Goal: Find specific page/section: Find specific page/section

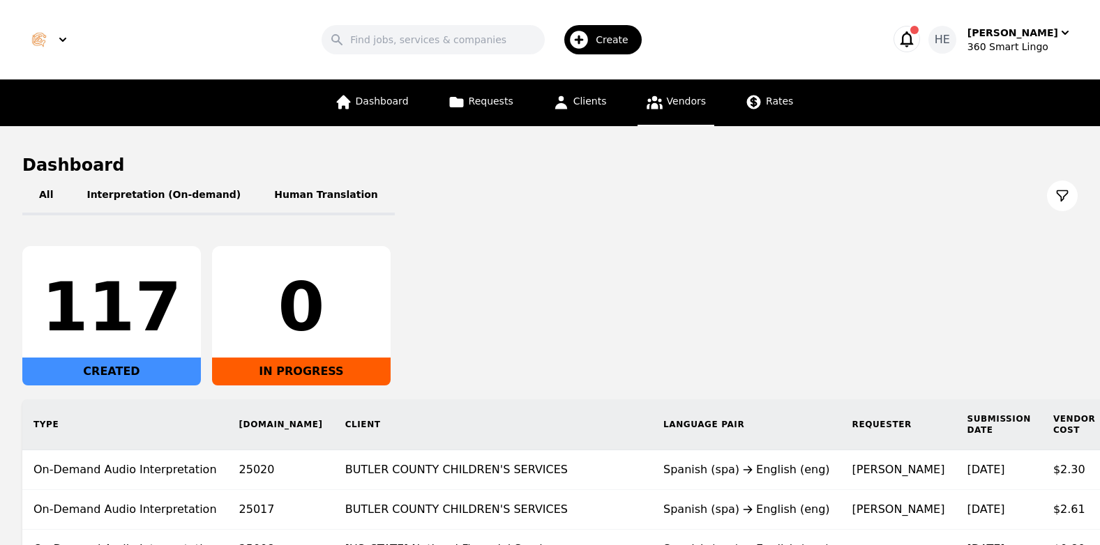
click at [671, 96] on span "Vendors" at bounding box center [686, 101] width 39 height 11
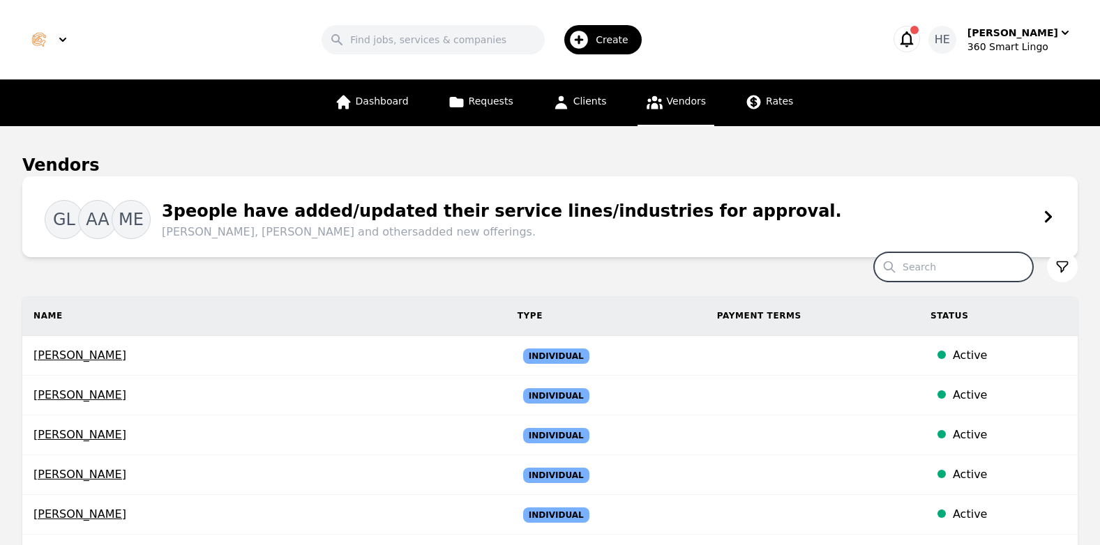
click at [953, 263] on input "Search" at bounding box center [953, 266] width 159 height 29
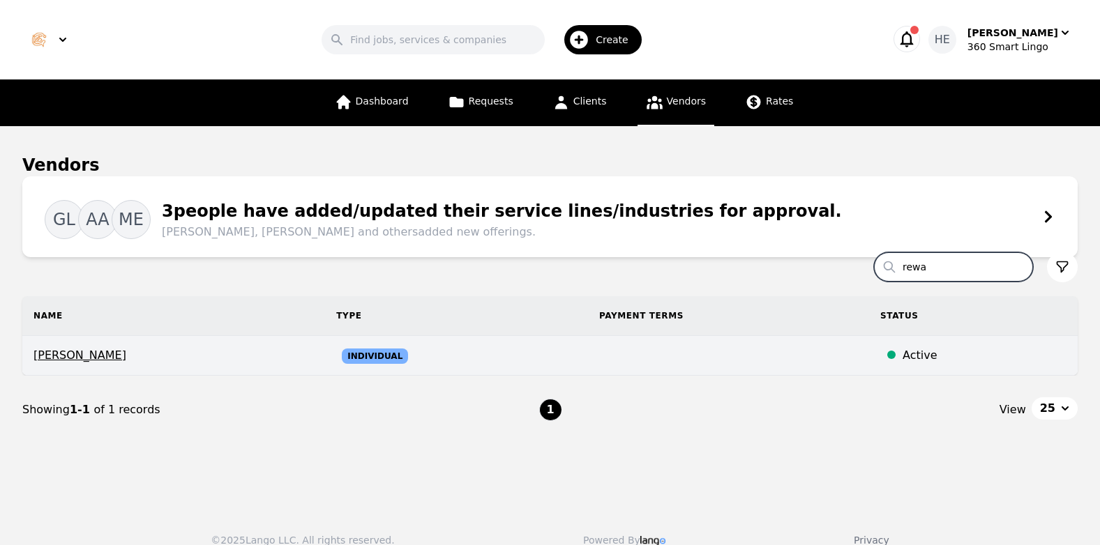
type input "rewa"
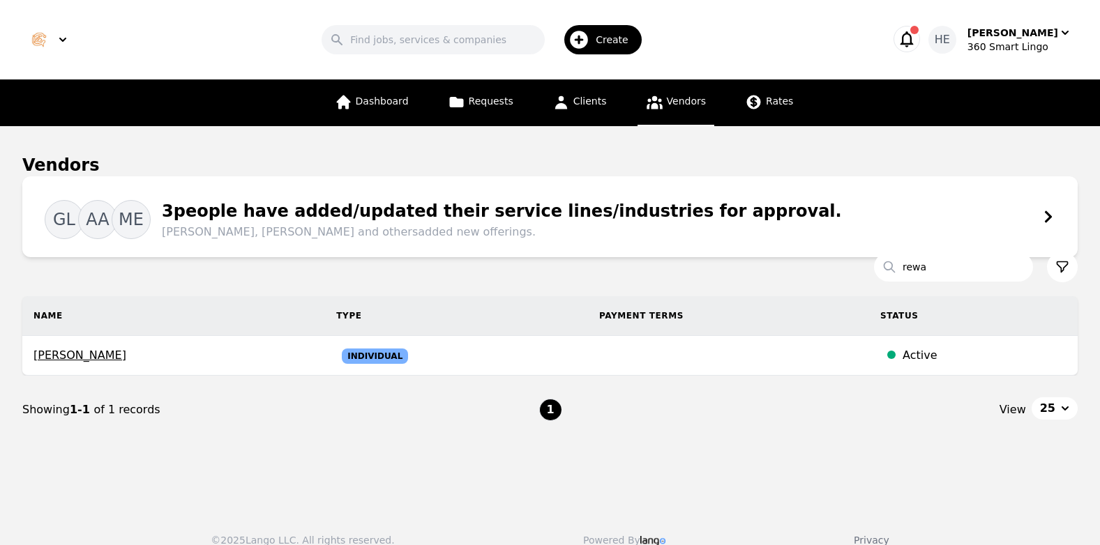
click at [592, 353] on td at bounding box center [728, 356] width 281 height 40
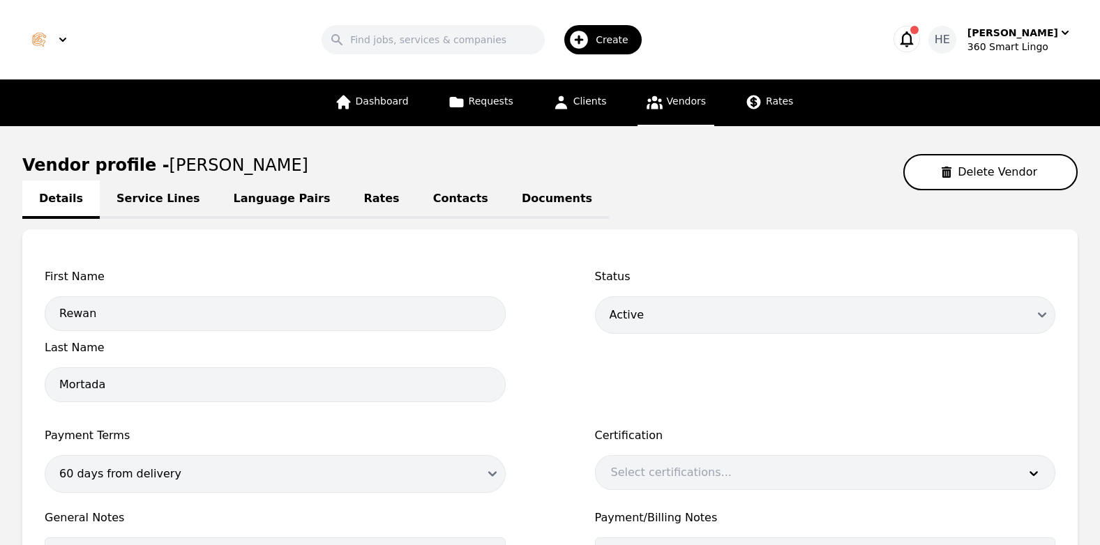
click at [261, 198] on link "Language Pairs" at bounding box center [282, 200] width 130 height 38
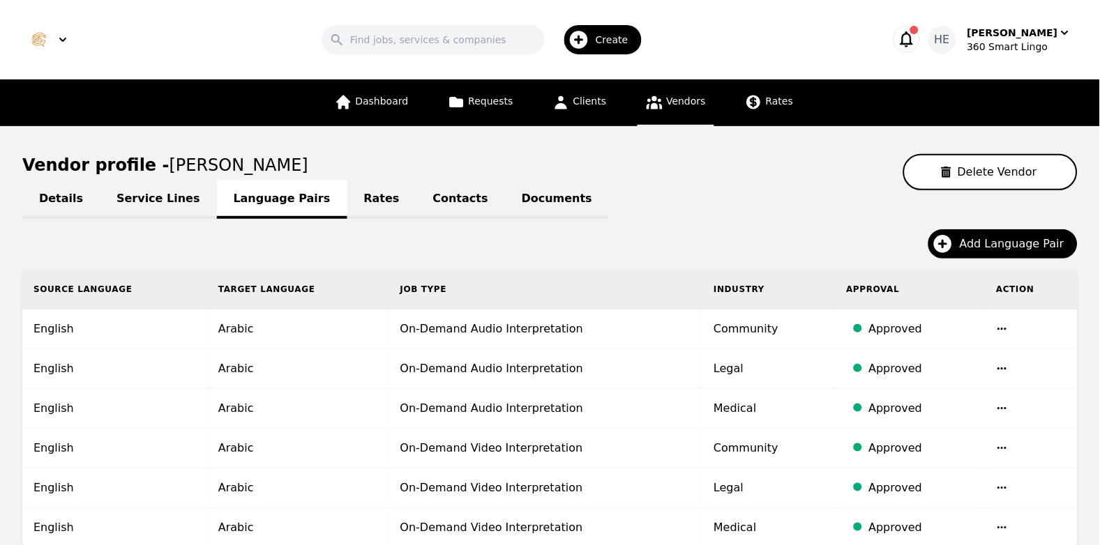
click at [347, 200] on link "Rates" at bounding box center [381, 200] width 69 height 38
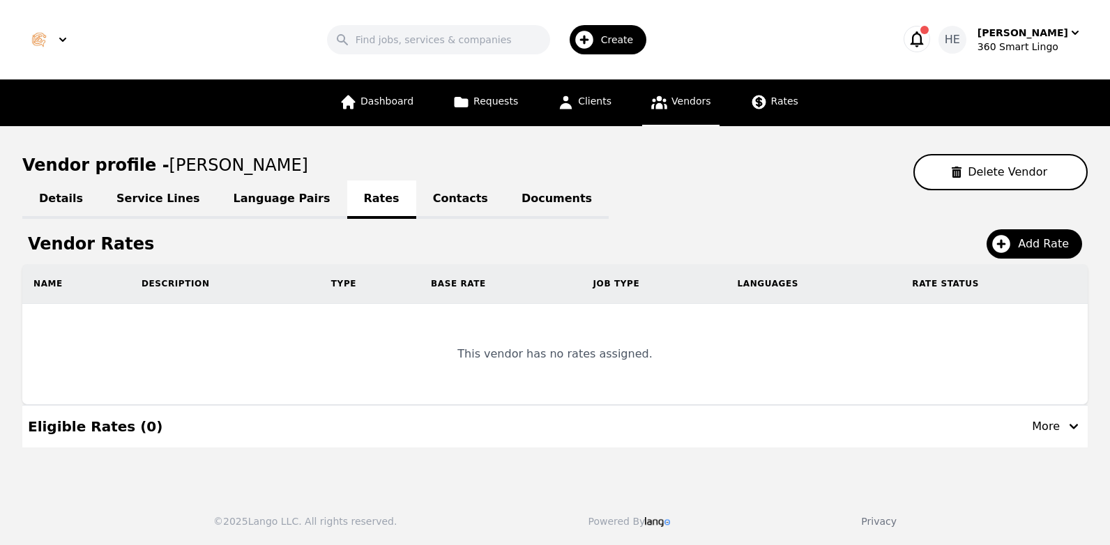
click at [416, 197] on link "Contacts" at bounding box center [460, 200] width 89 height 38
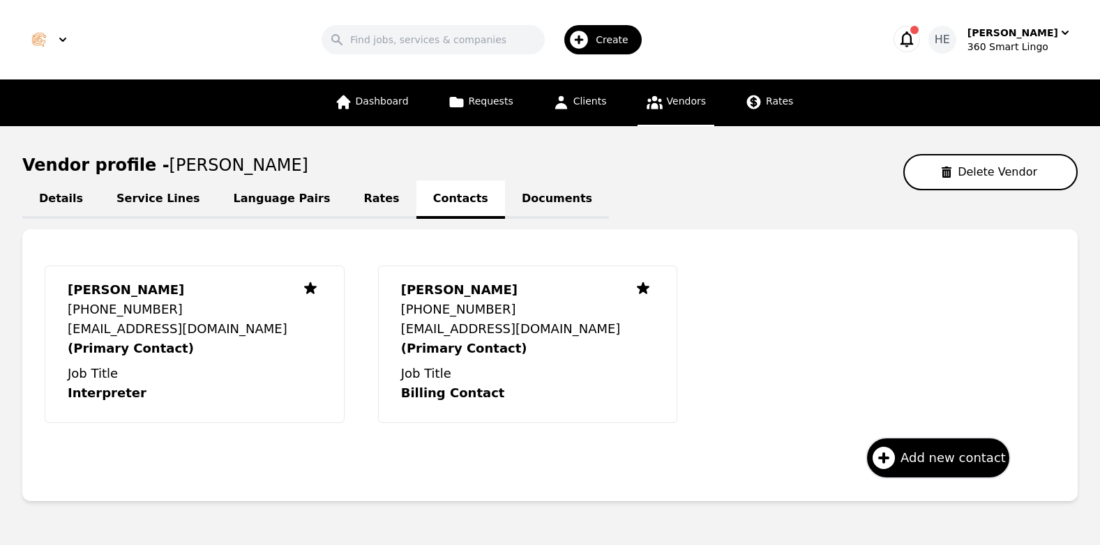
click at [505, 203] on link "Documents" at bounding box center [557, 200] width 104 height 38
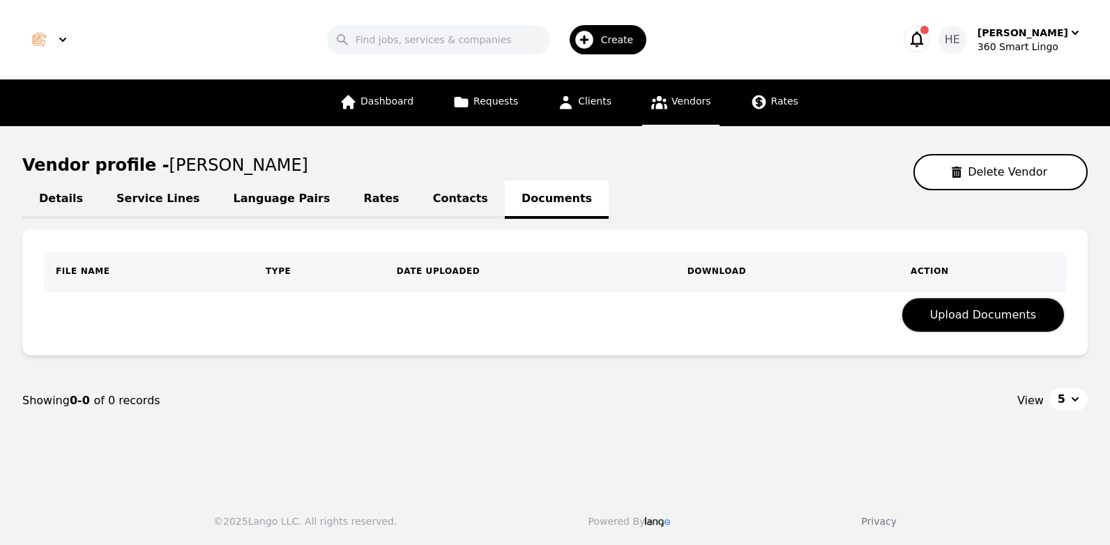
click at [680, 97] on span "Vendors" at bounding box center [690, 101] width 39 height 11
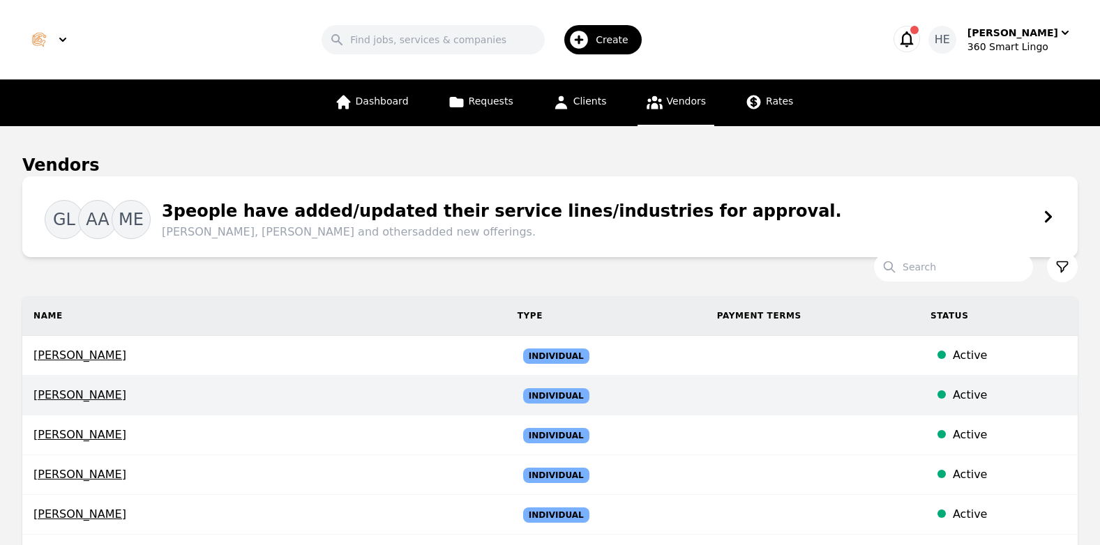
click at [523, 396] on span "Individual" at bounding box center [556, 395] width 66 height 15
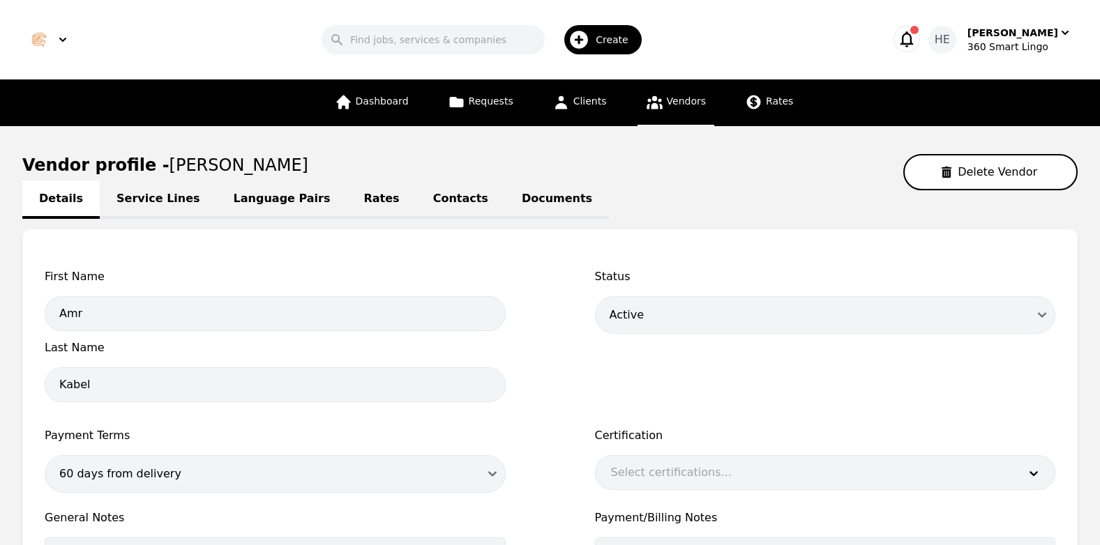
click at [674, 96] on span "Vendors" at bounding box center [686, 101] width 39 height 11
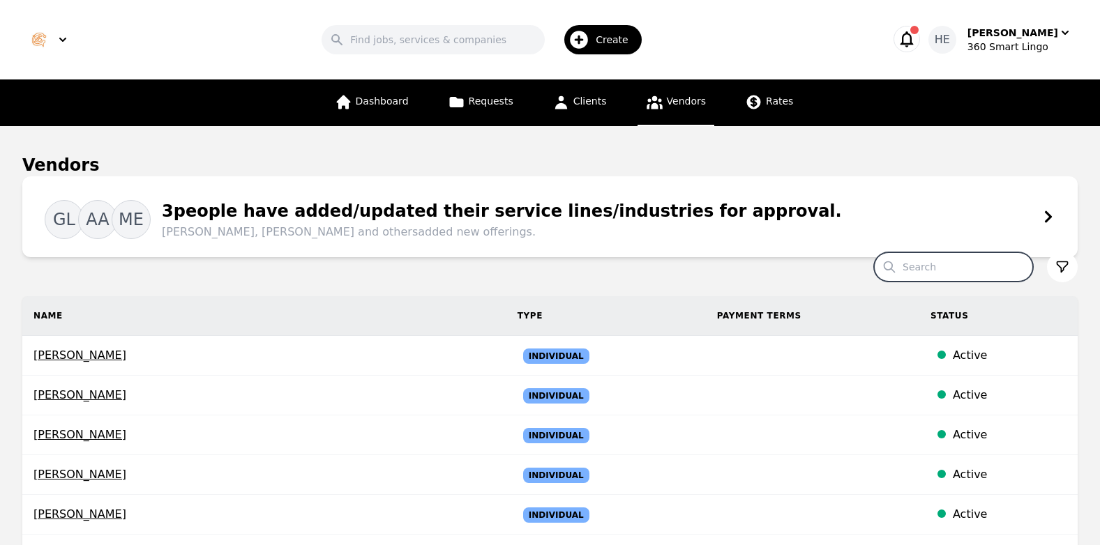
click at [939, 268] on input "Search" at bounding box center [953, 266] width 159 height 29
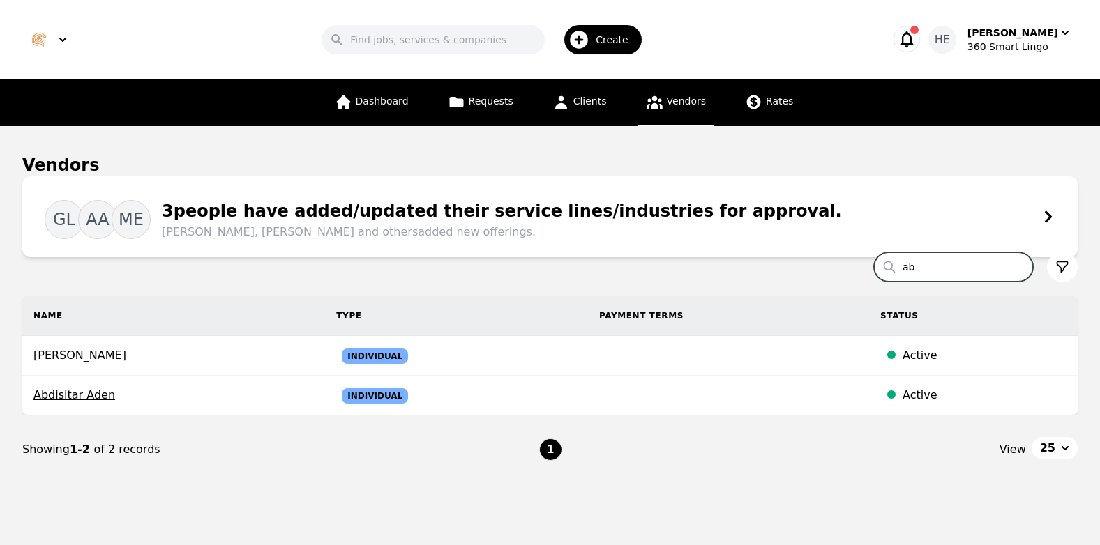
type input "a"
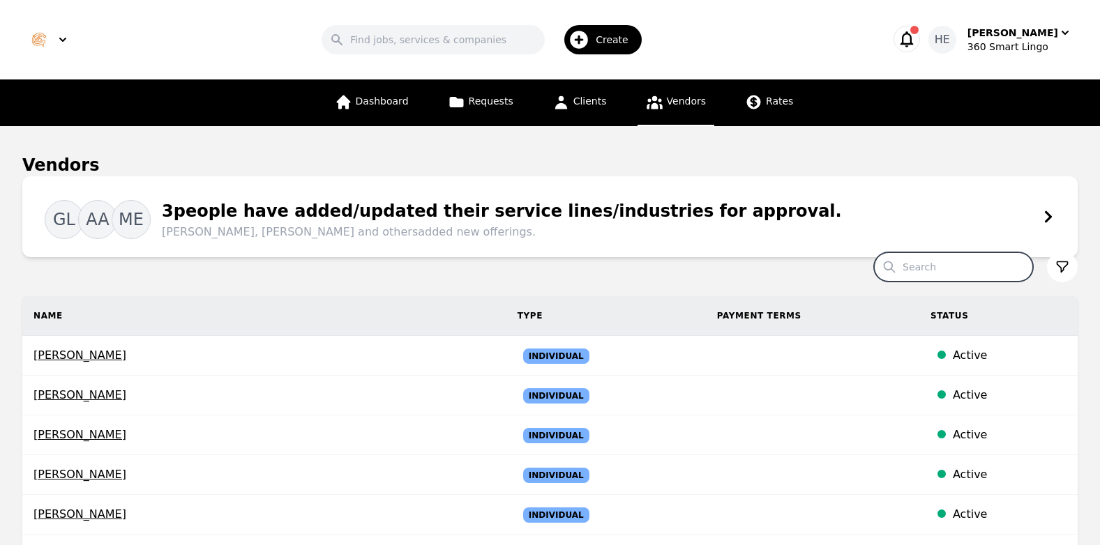
click at [913, 45] on icon "button" at bounding box center [906, 39] width 13 height 16
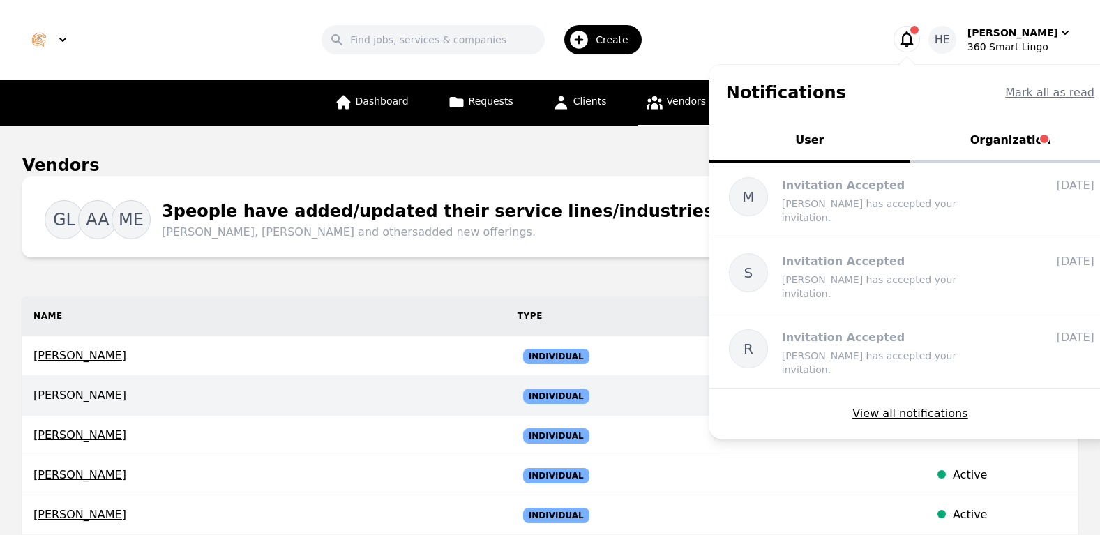
click at [672, 393] on td "Individual" at bounding box center [605, 396] width 199 height 40
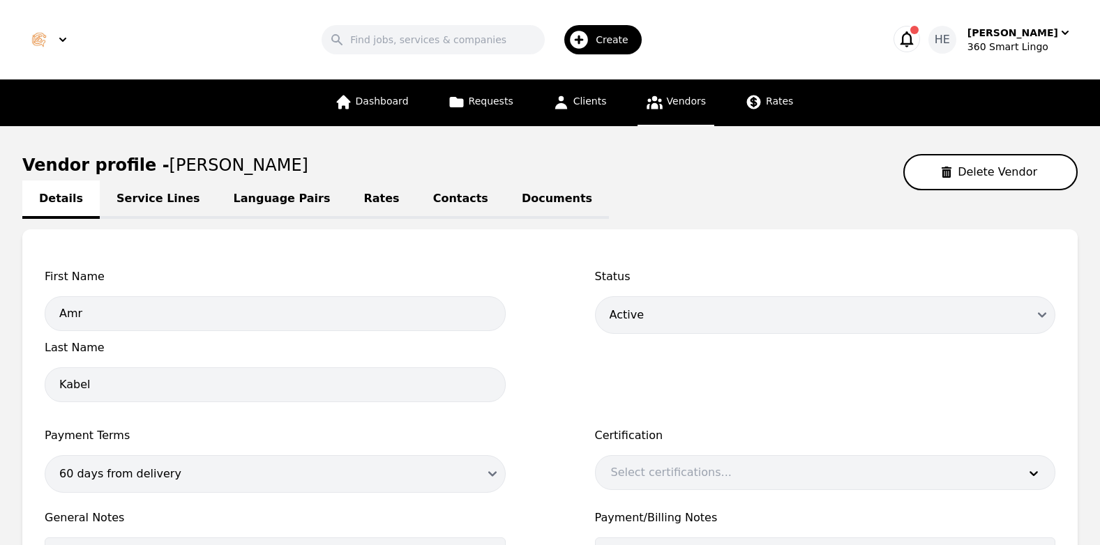
click at [755, 45] on div "Search Create" at bounding box center [485, 40] width 759 height 40
